Goal: Navigation & Orientation: Find specific page/section

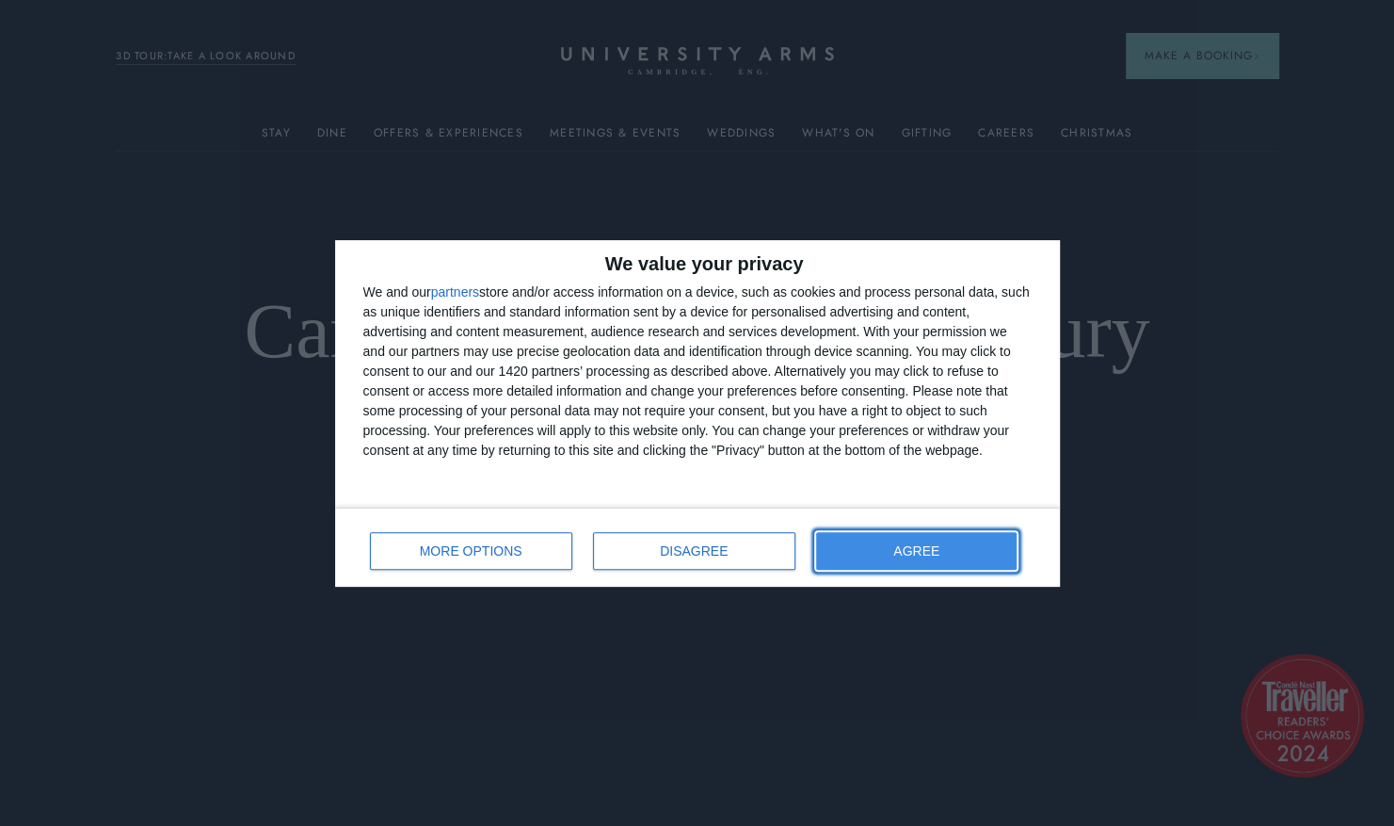
click at [928, 546] on span "AGREE" at bounding box center [916, 550] width 46 height 13
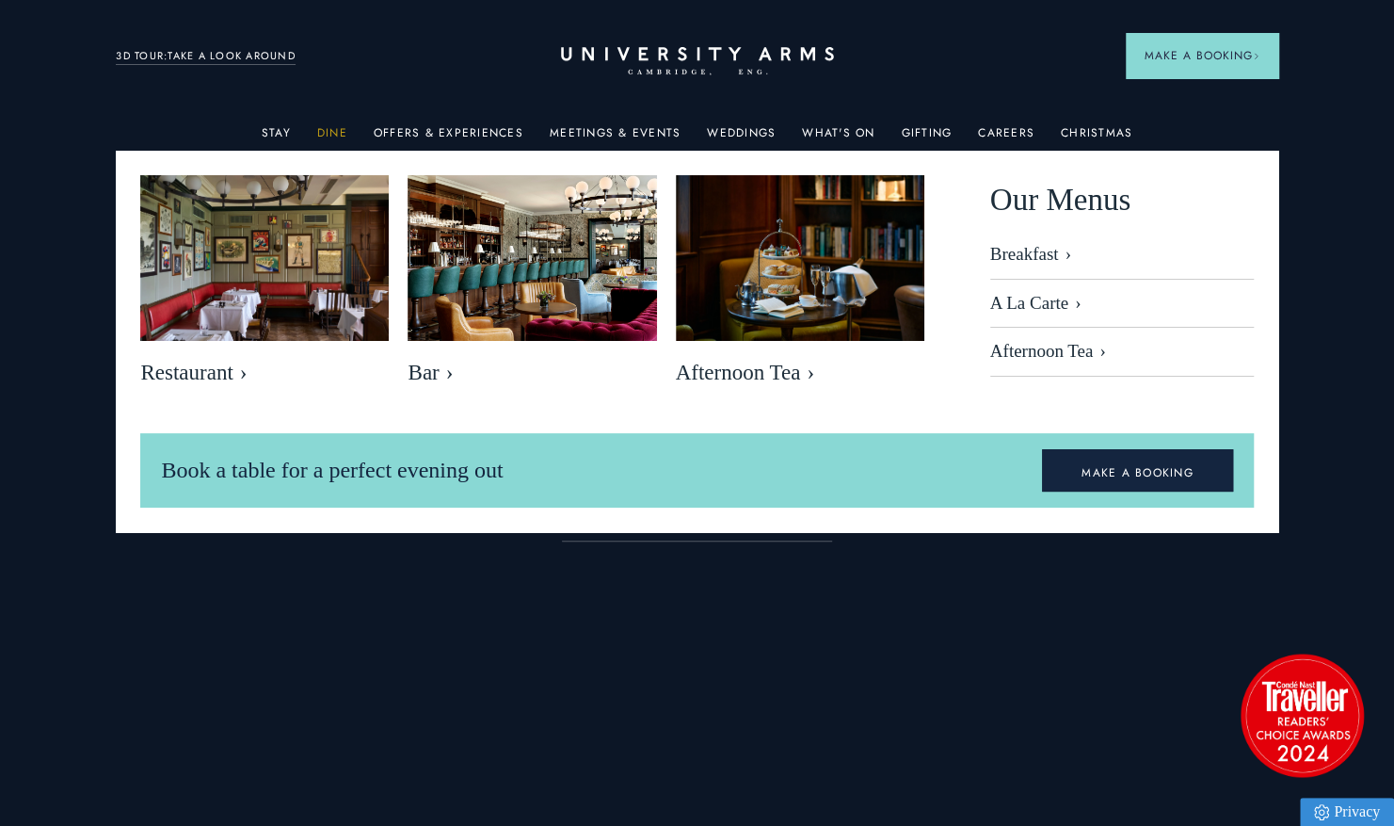
click at [335, 134] on link "Dine" at bounding box center [332, 138] width 30 height 24
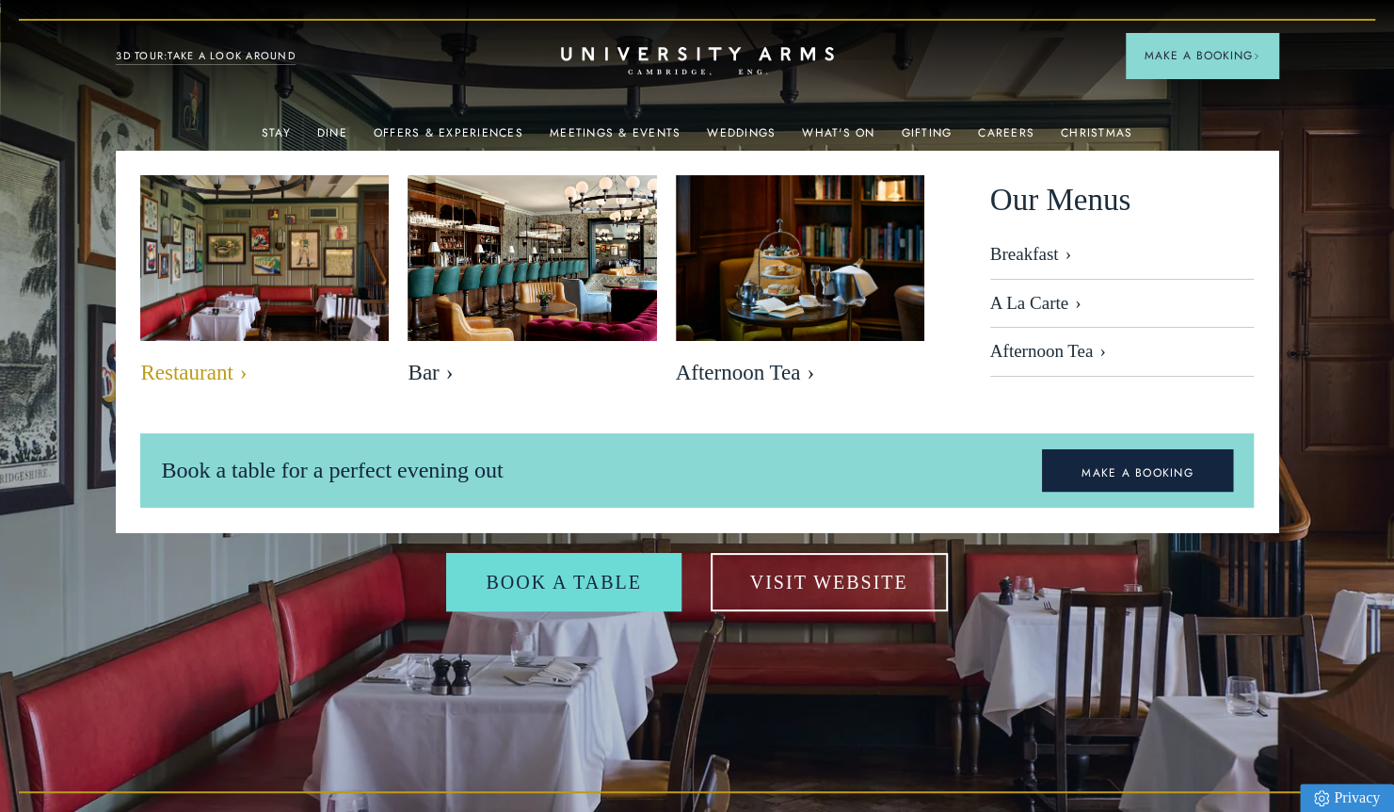
click at [285, 250] on img at bounding box center [265, 258] width 286 height 190
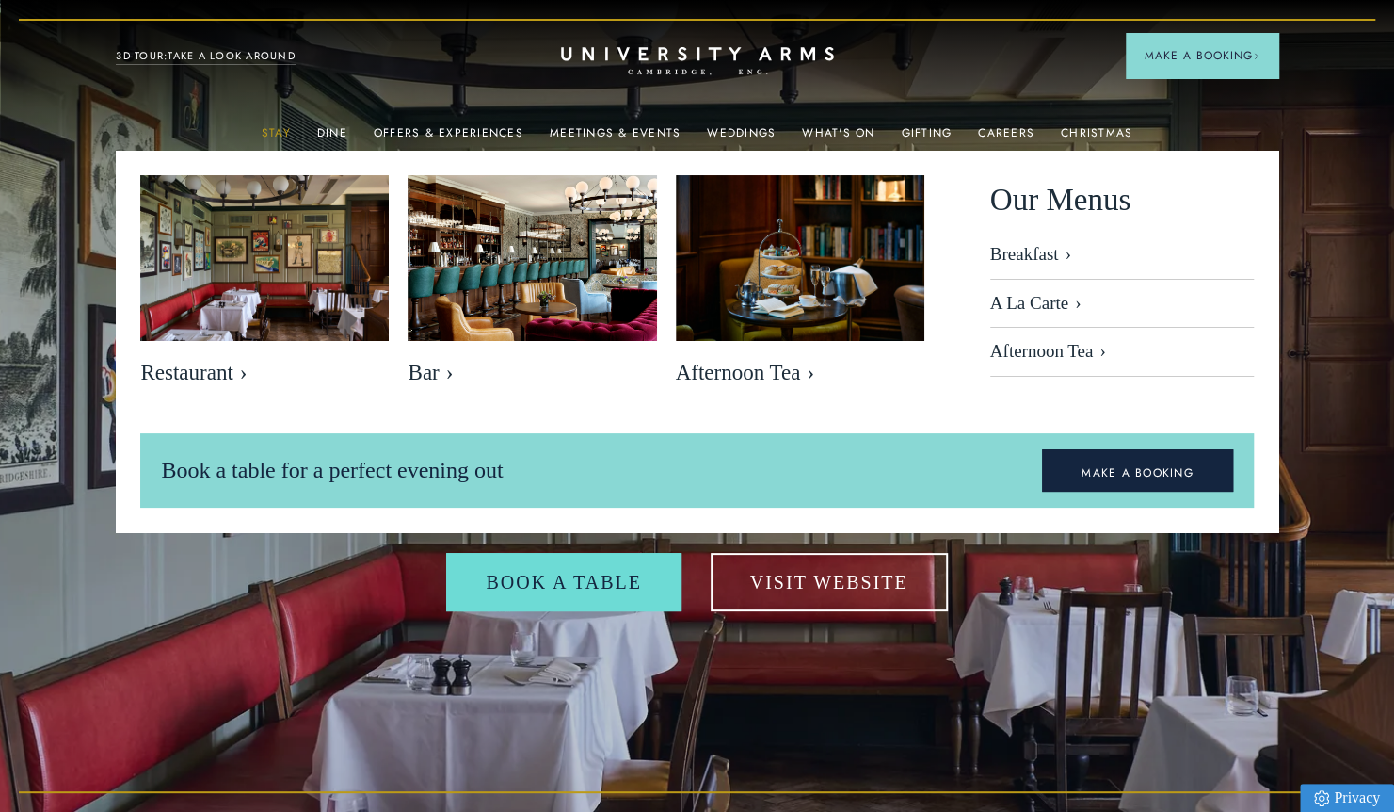
click at [286, 134] on link "Stay" at bounding box center [276, 138] width 29 height 24
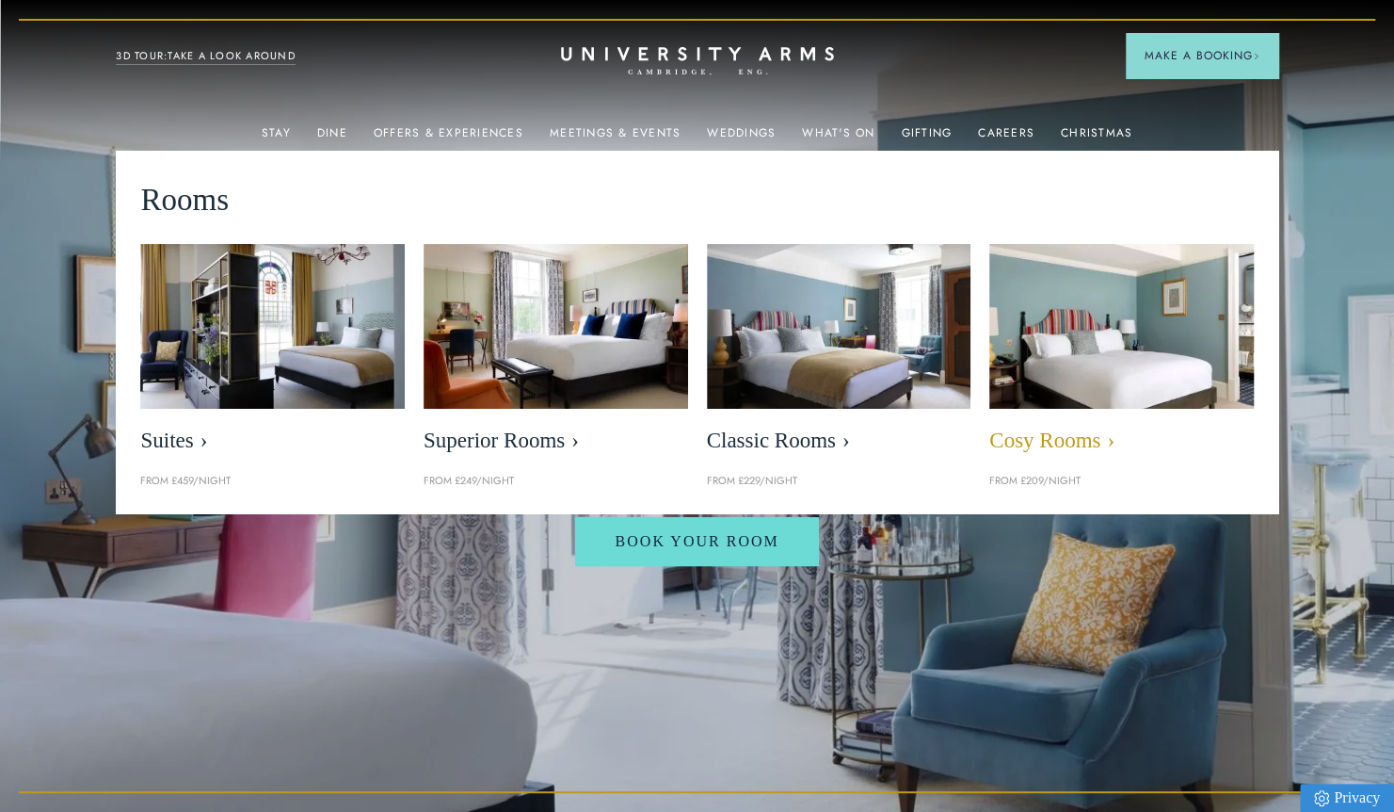
click at [1115, 320] on img at bounding box center [1122, 327] width 304 height 190
